Goal: Task Accomplishment & Management: Manage account settings

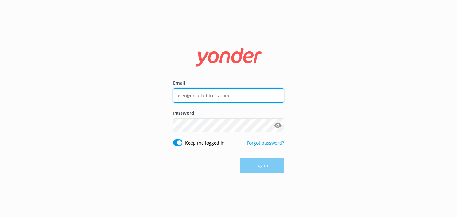
click at [204, 96] on input "Email" at bounding box center [228, 95] width 111 height 14
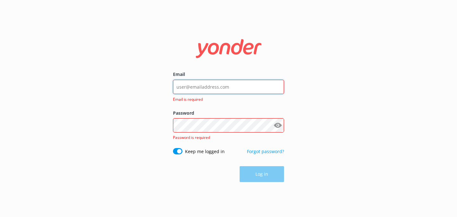
type input "[EMAIL_ADDRESS][DOMAIN_NAME]"
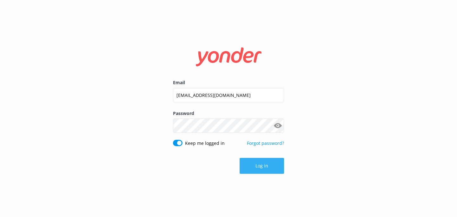
click at [265, 164] on button "Log in" at bounding box center [262, 166] width 44 height 16
